Goal: Navigation & Orientation: Find specific page/section

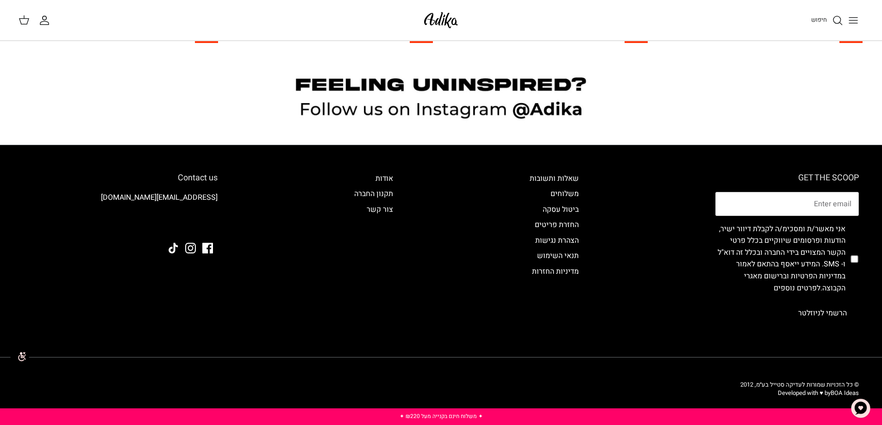
scroll to position [1027, 0]
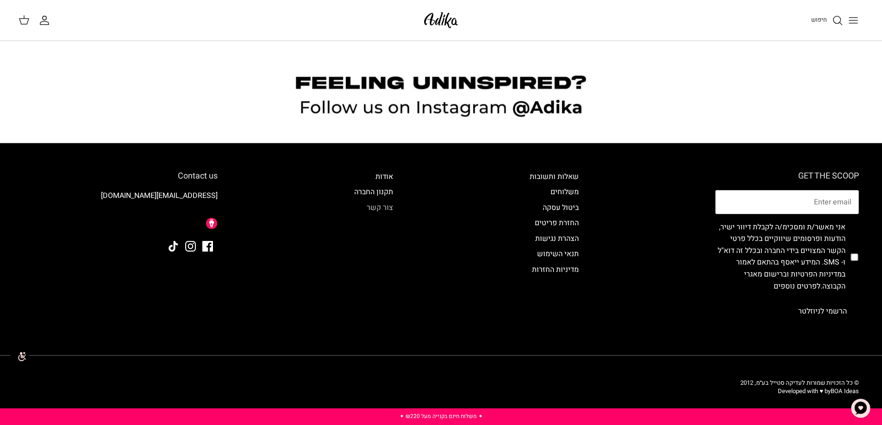
click at [381, 206] on link "צור קשר" at bounding box center [380, 207] width 26 height 11
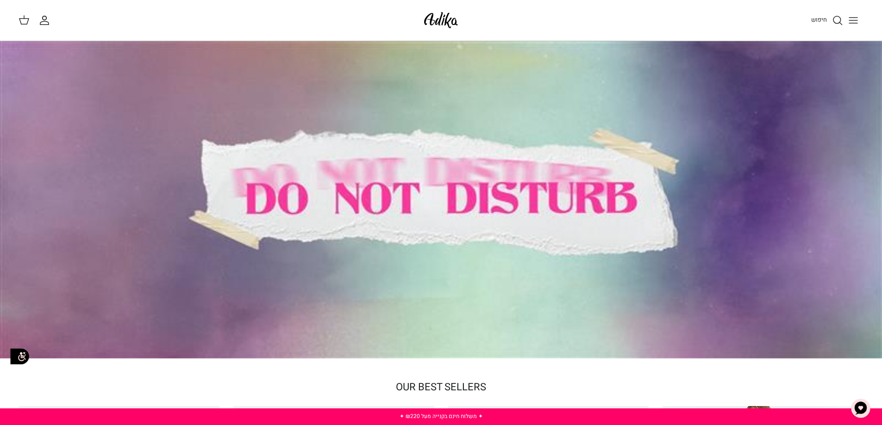
click at [42, 19] on icon "החשבון שלי" at bounding box center [44, 20] width 11 height 11
click at [23, 22] on icon at bounding box center [24, 19] width 11 height 11
